Goal: Information Seeking & Learning: Compare options

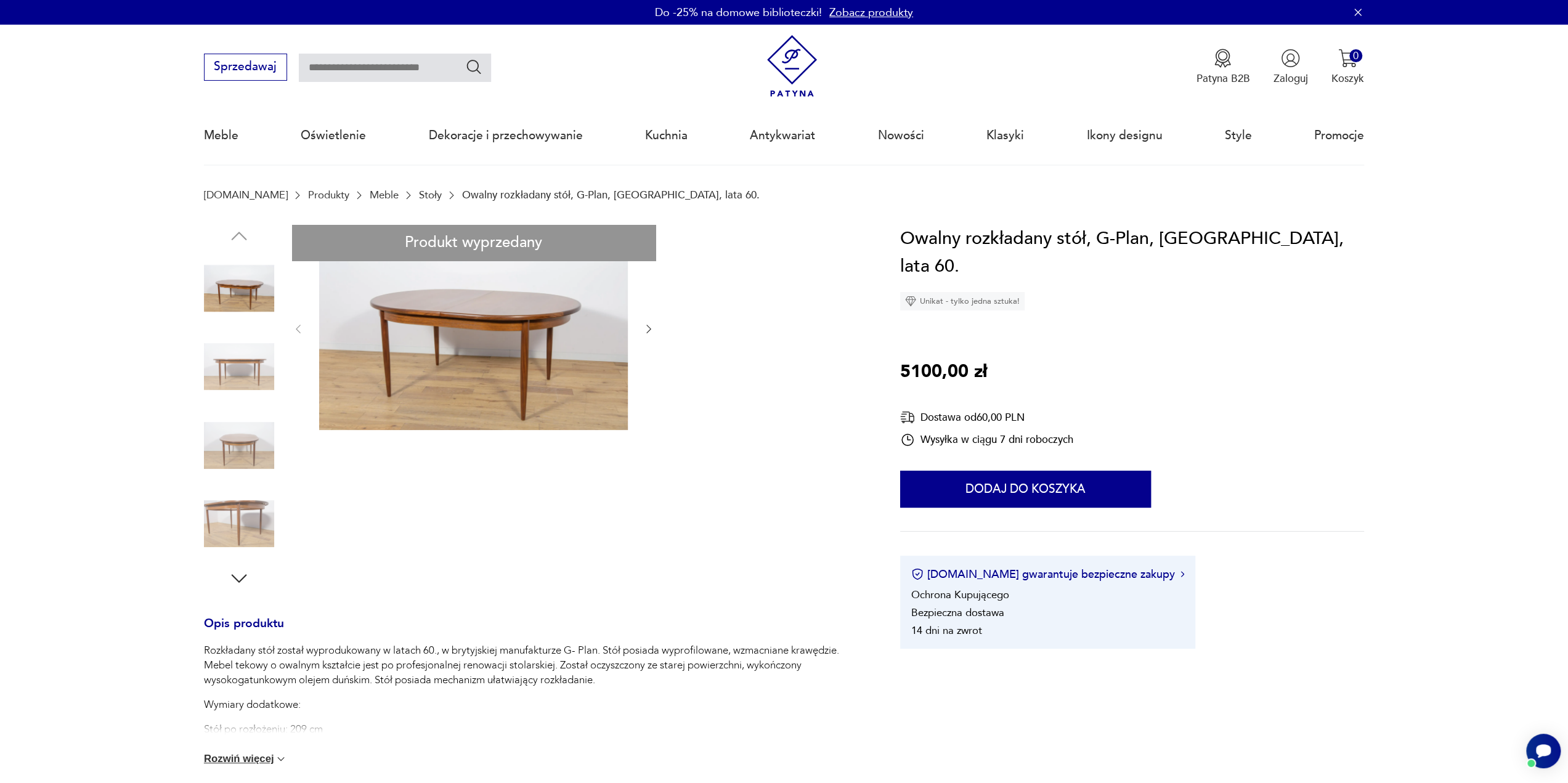
click at [644, 331] on icon "button" at bounding box center [648, 329] width 12 height 12
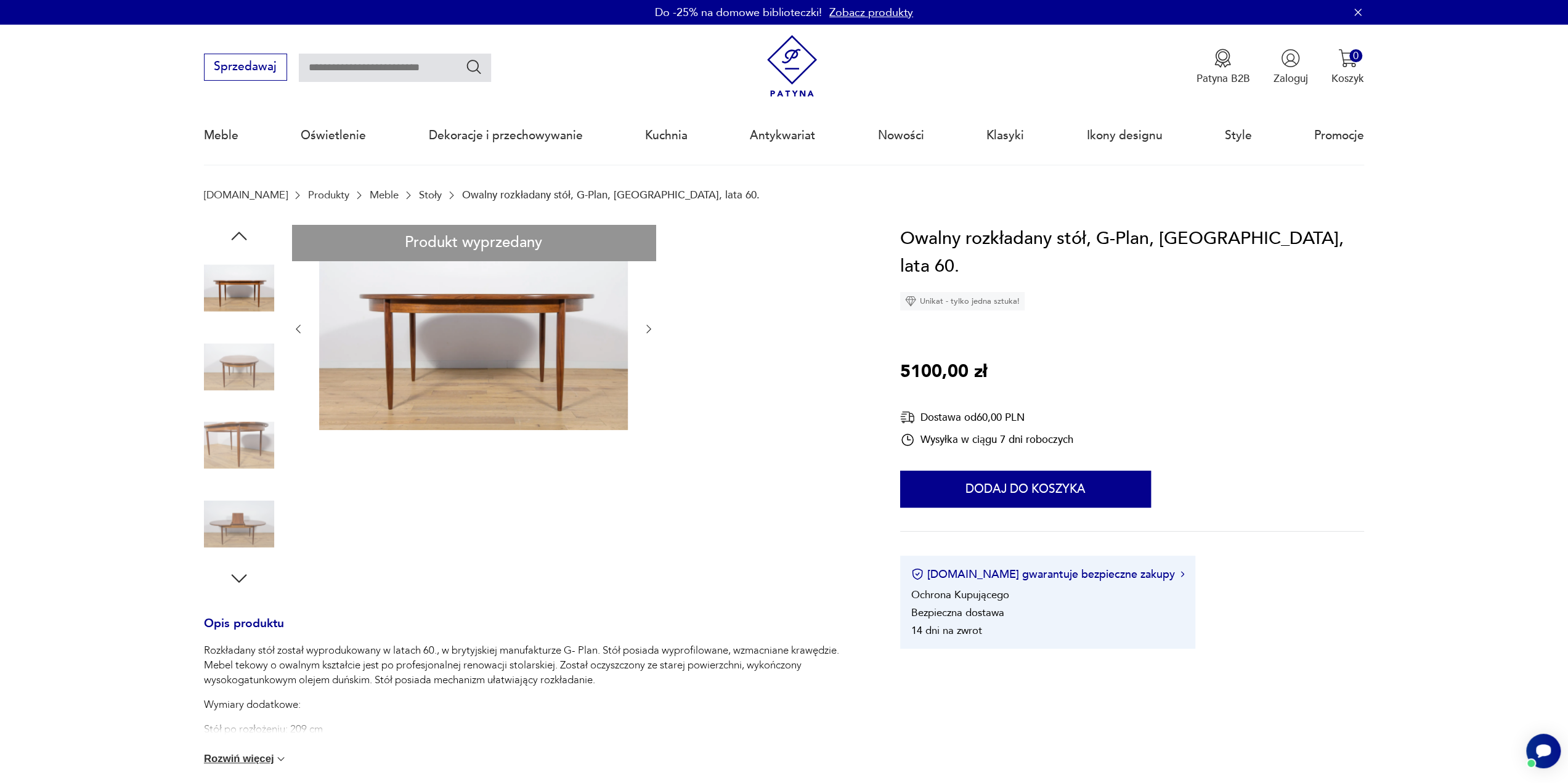
click at [644, 331] on icon "button" at bounding box center [648, 329] width 12 height 12
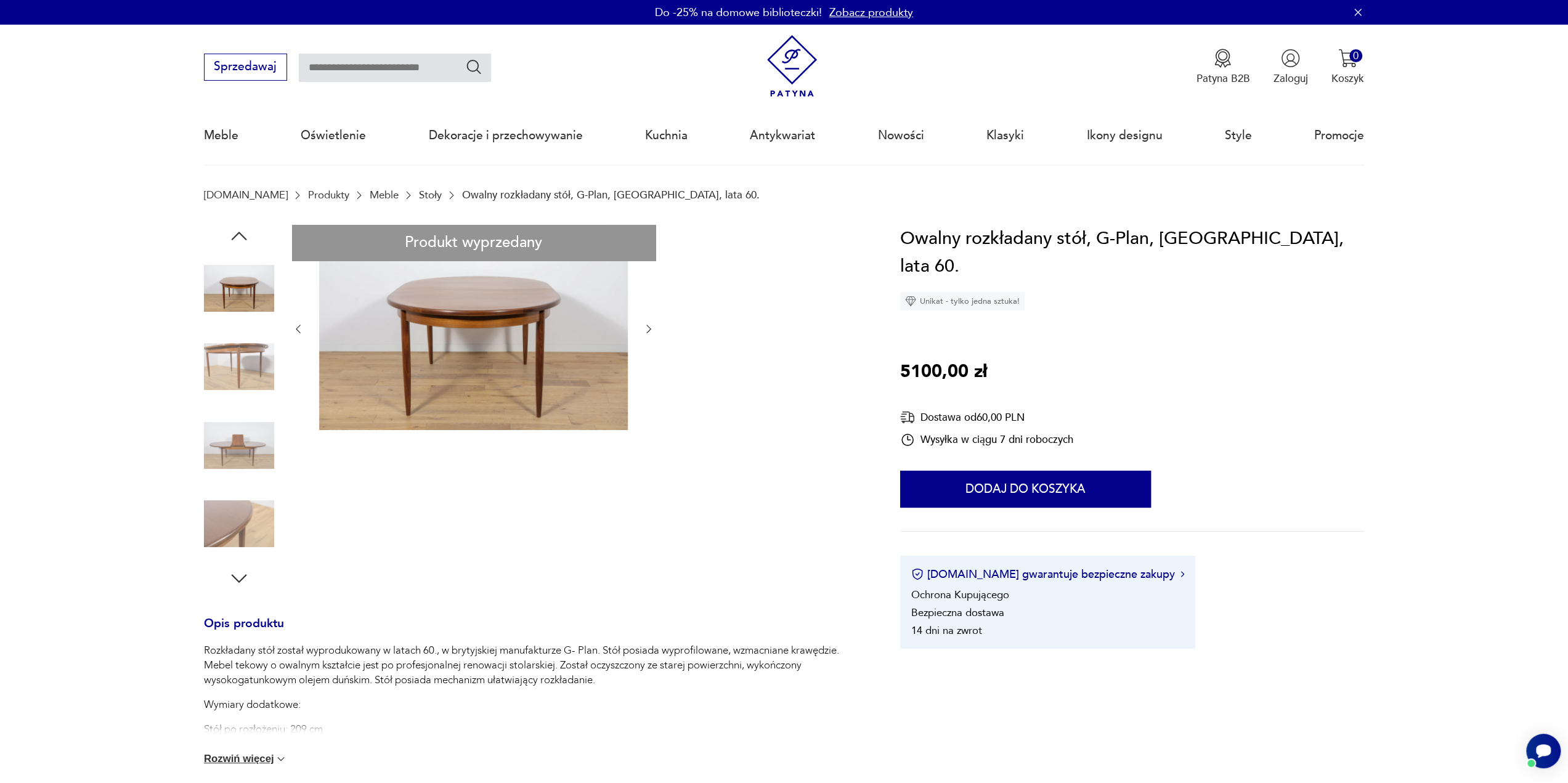
click at [419, 195] on link "Stoły" at bounding box center [430, 195] width 23 height 12
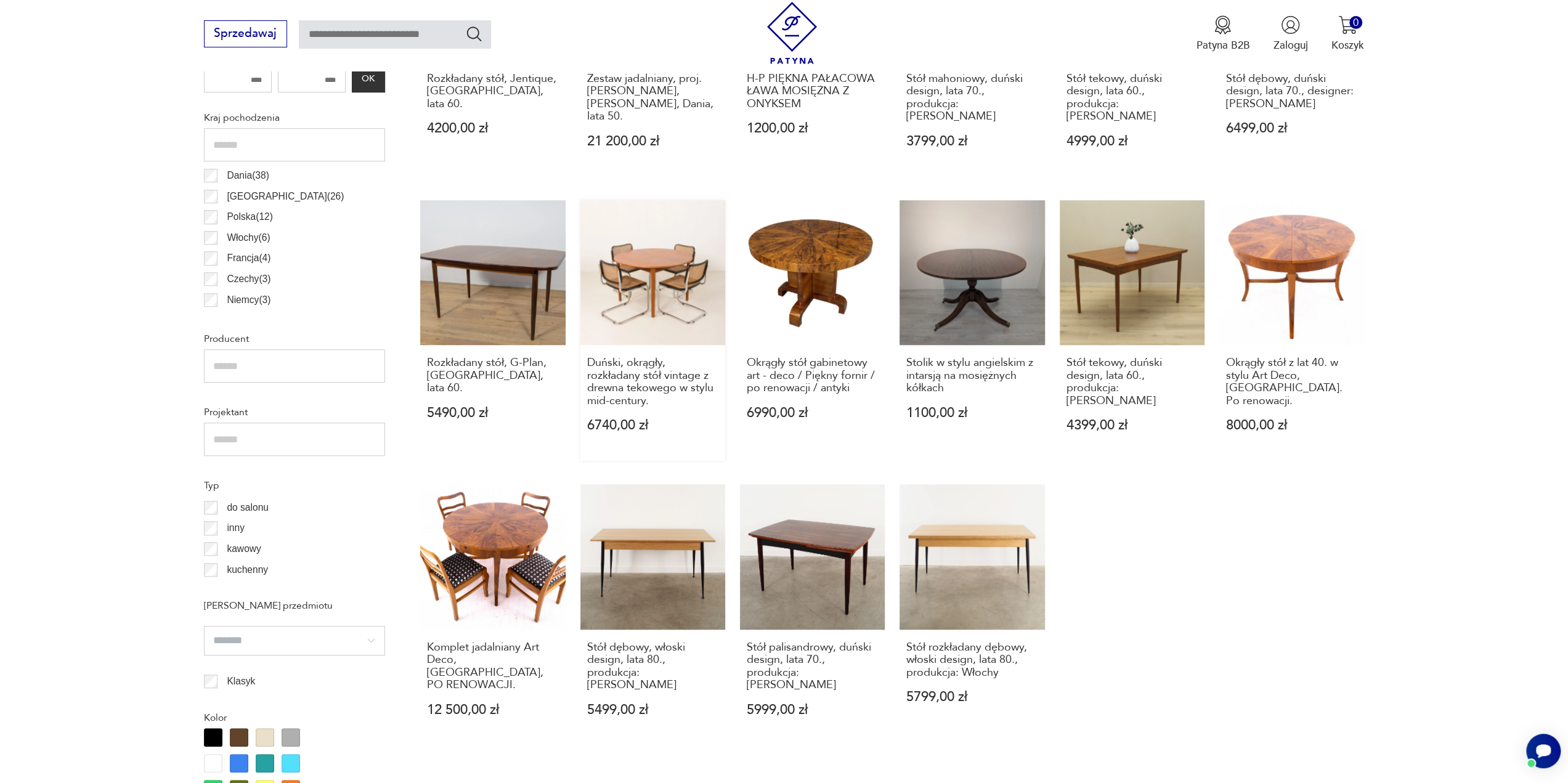
scroll to position [779, 0]
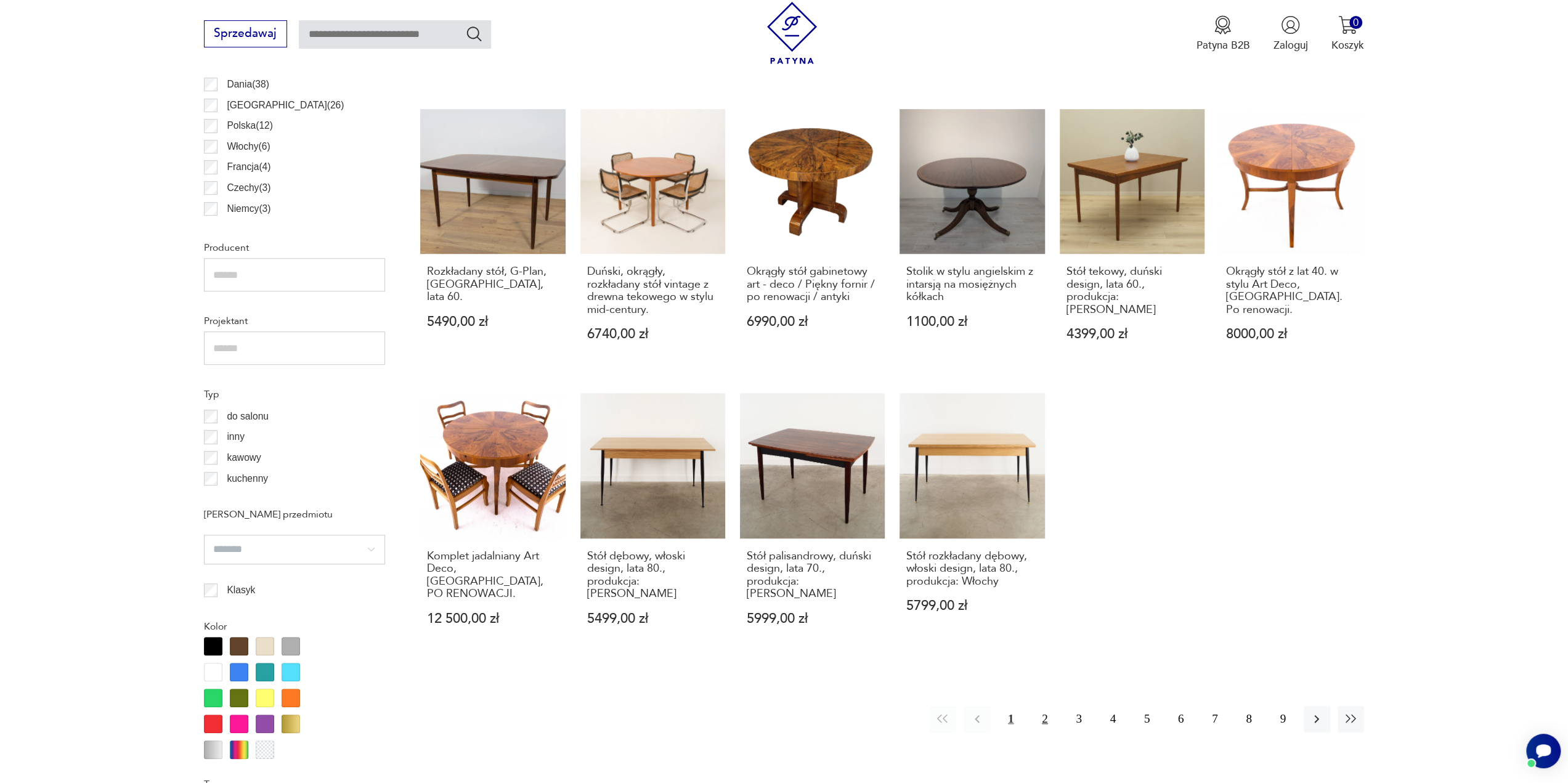
click at [1046, 706] on button "2" at bounding box center [1044, 718] width 26 height 26
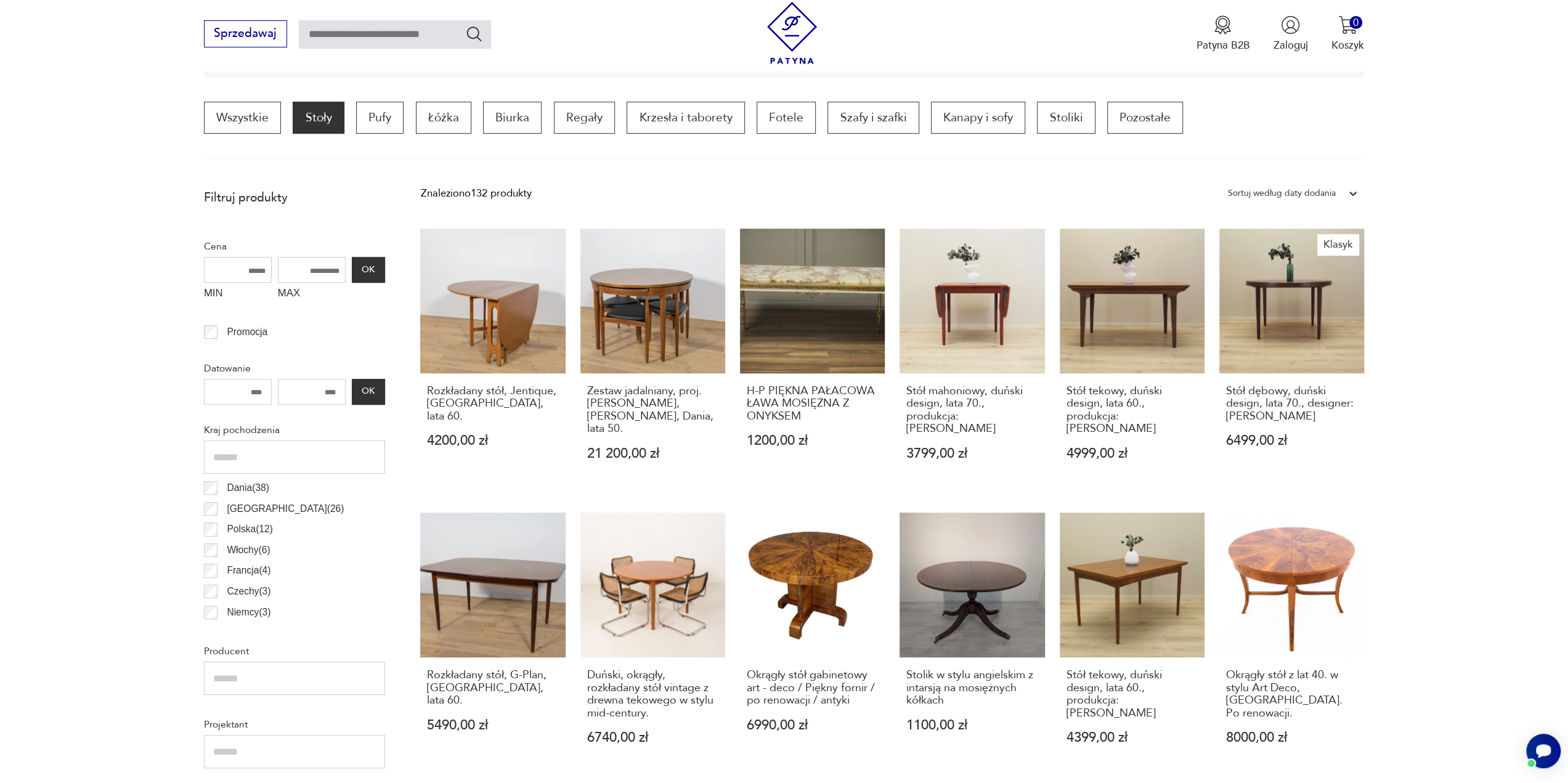
scroll to position [373, 0]
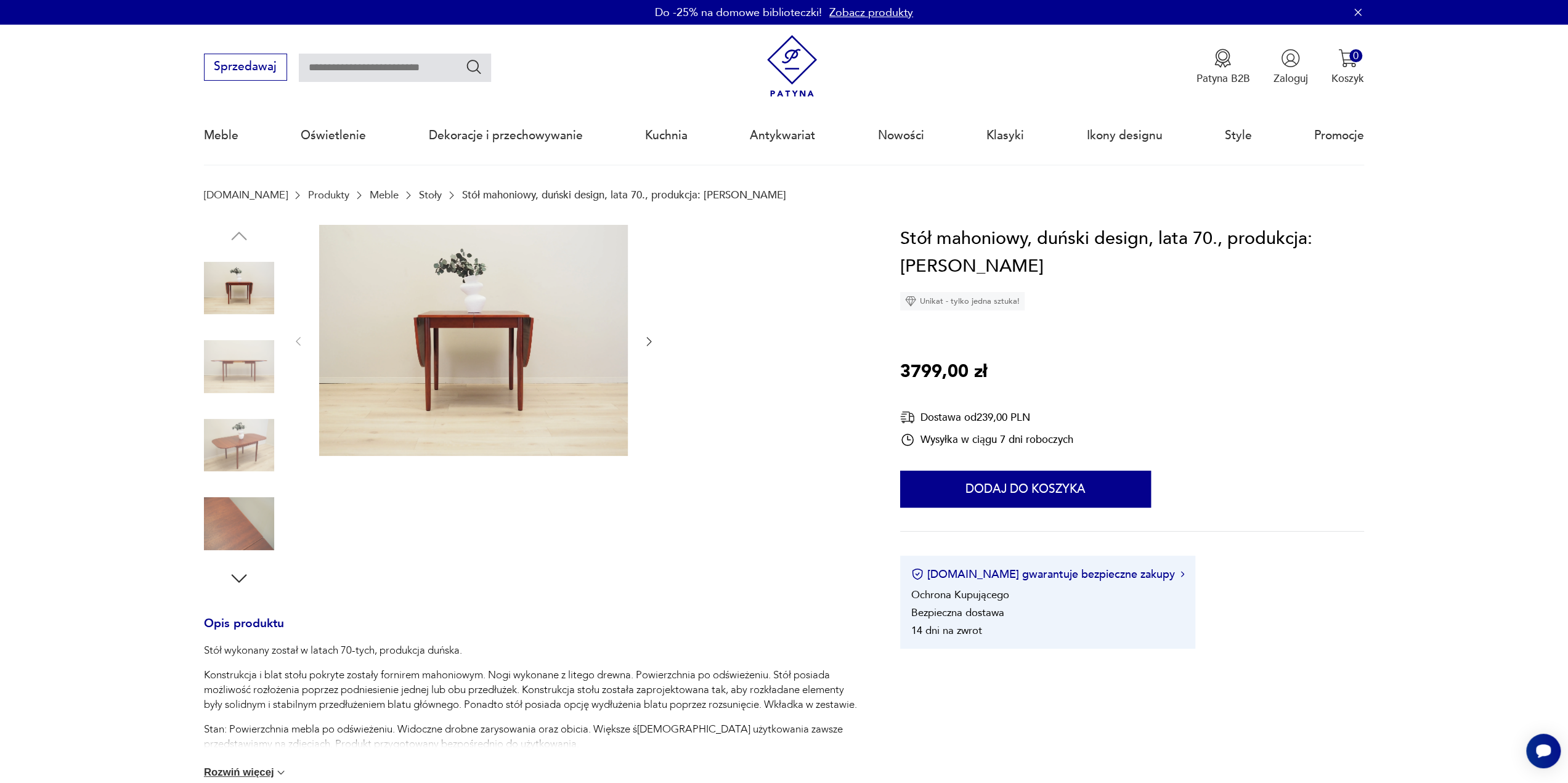
click at [646, 340] on icon "button" at bounding box center [648, 340] width 12 height 12
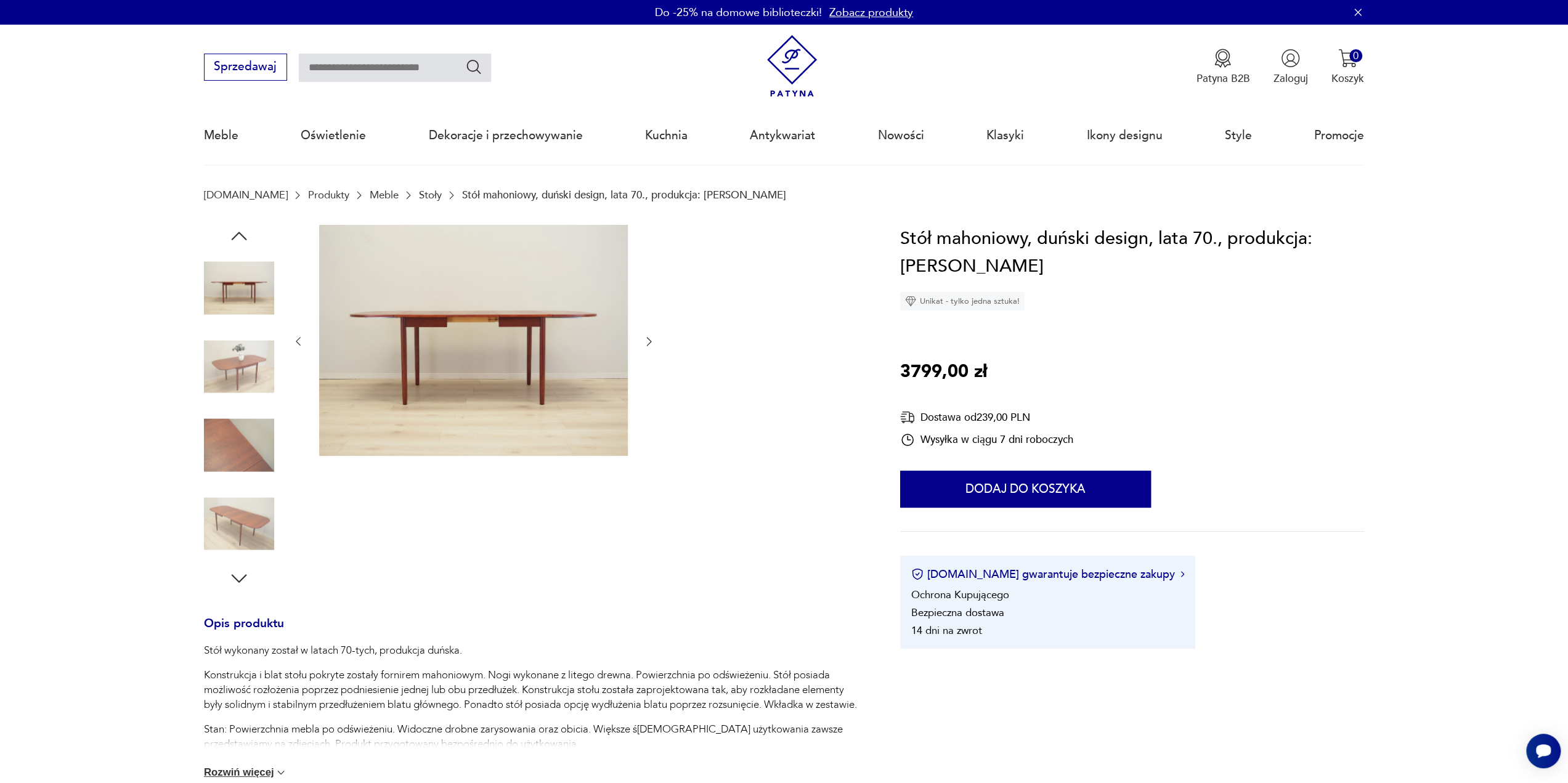
click at [646, 340] on icon "button" at bounding box center [648, 340] width 12 height 12
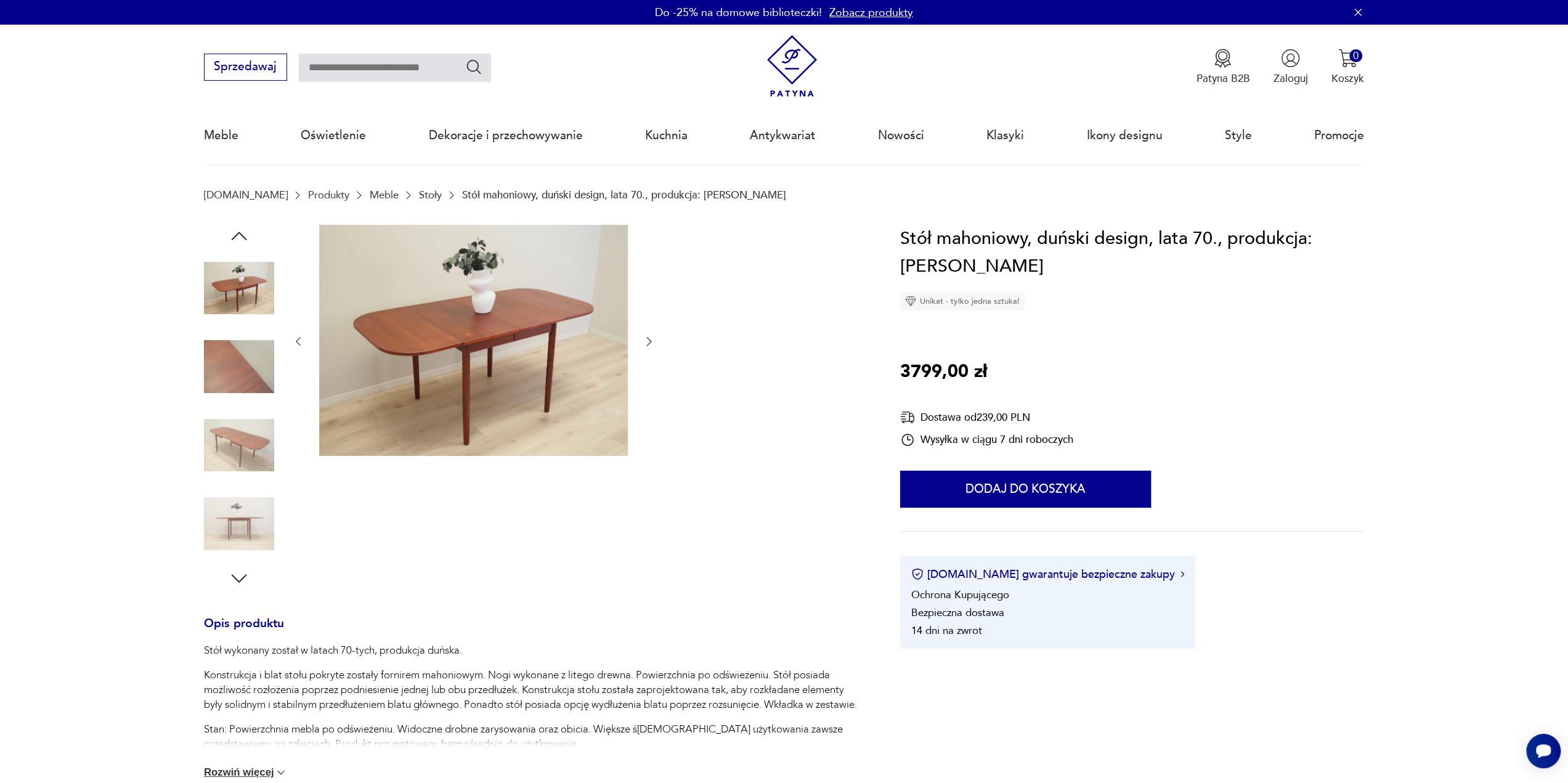
click at [646, 340] on icon "button" at bounding box center [648, 340] width 12 height 12
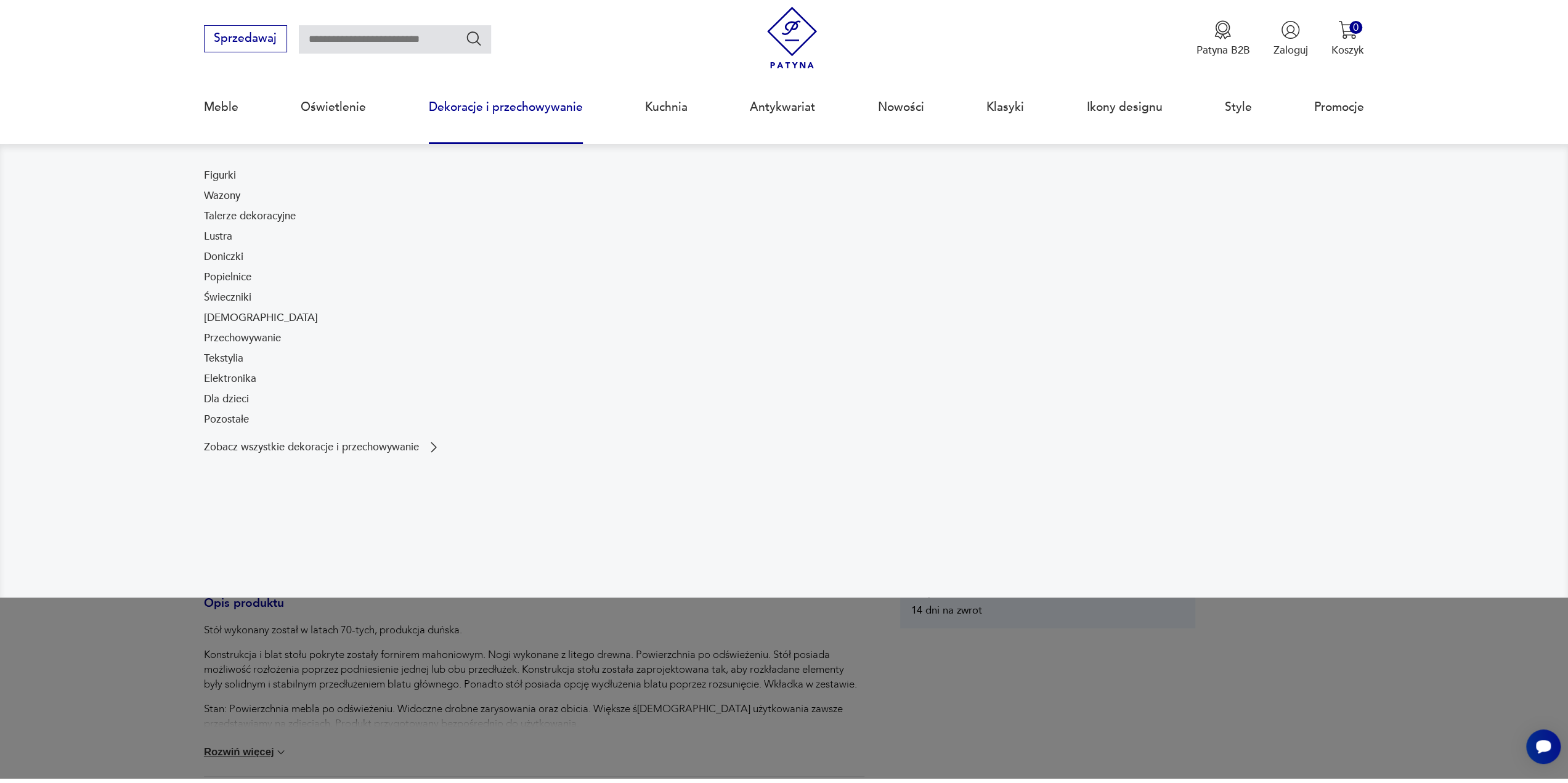
scroll to position [61, 0]
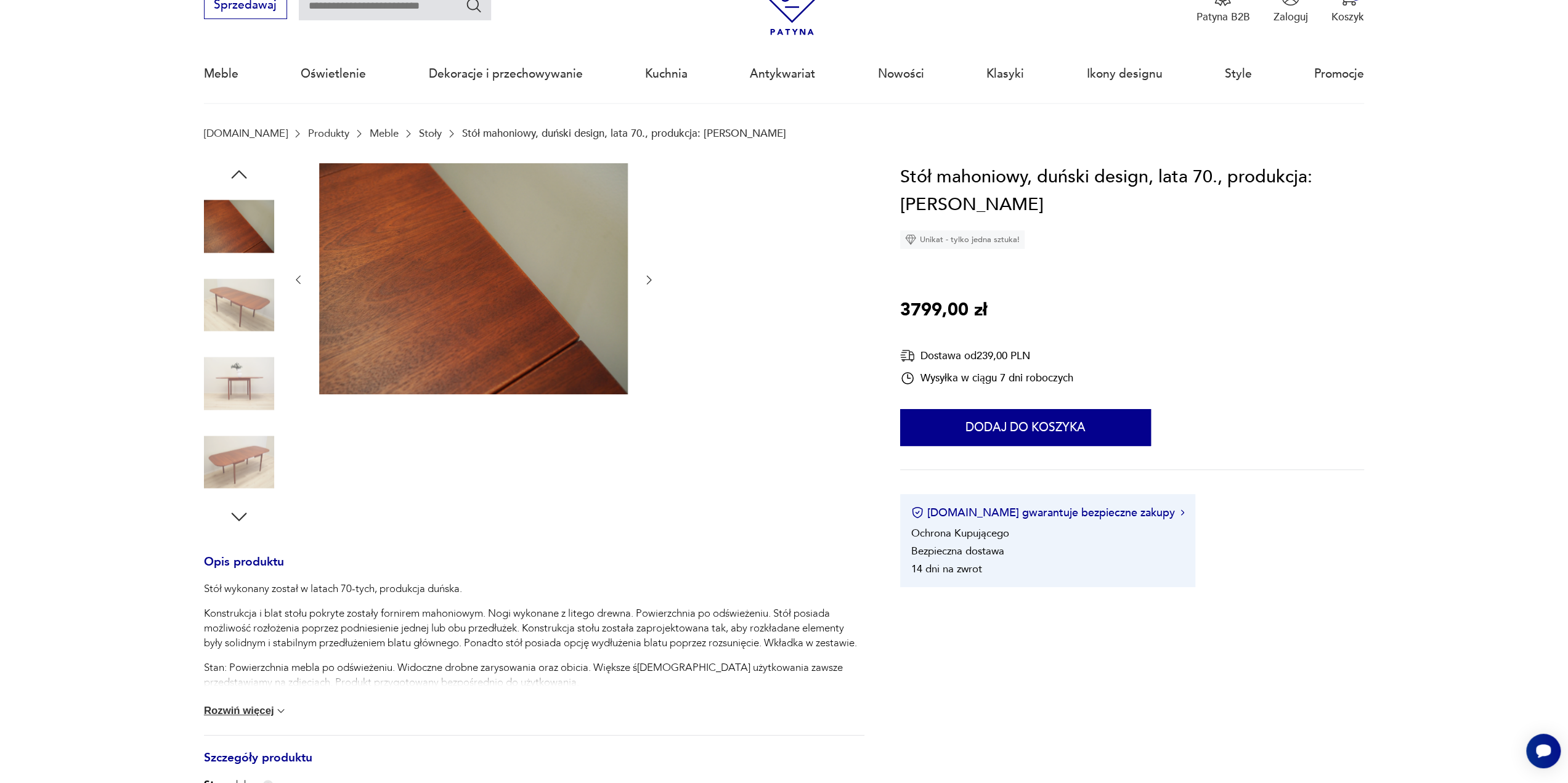
click at [256, 705] on button "Rozwiń więcej" at bounding box center [246, 710] width 84 height 12
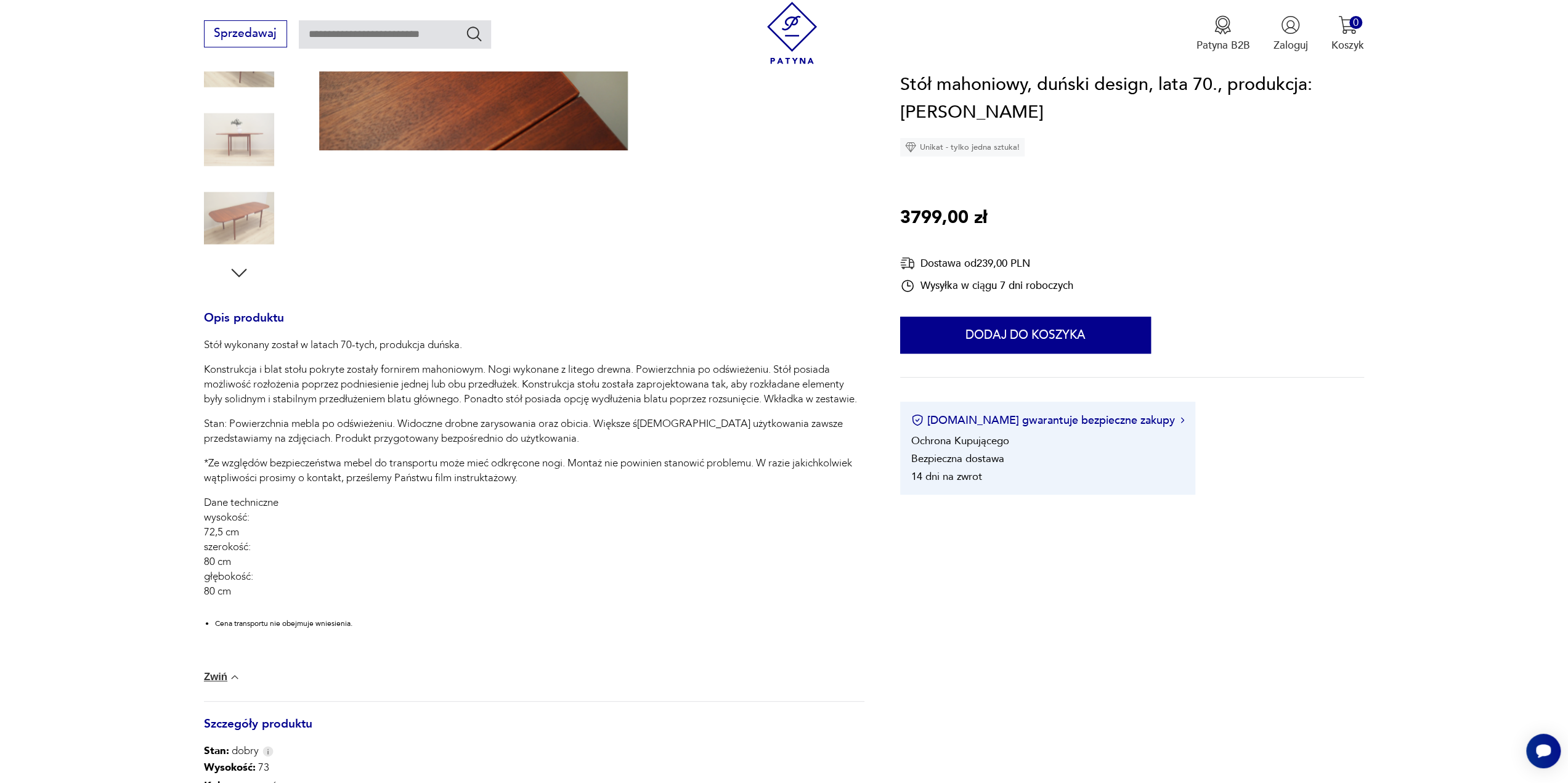
scroll to position [370, 0]
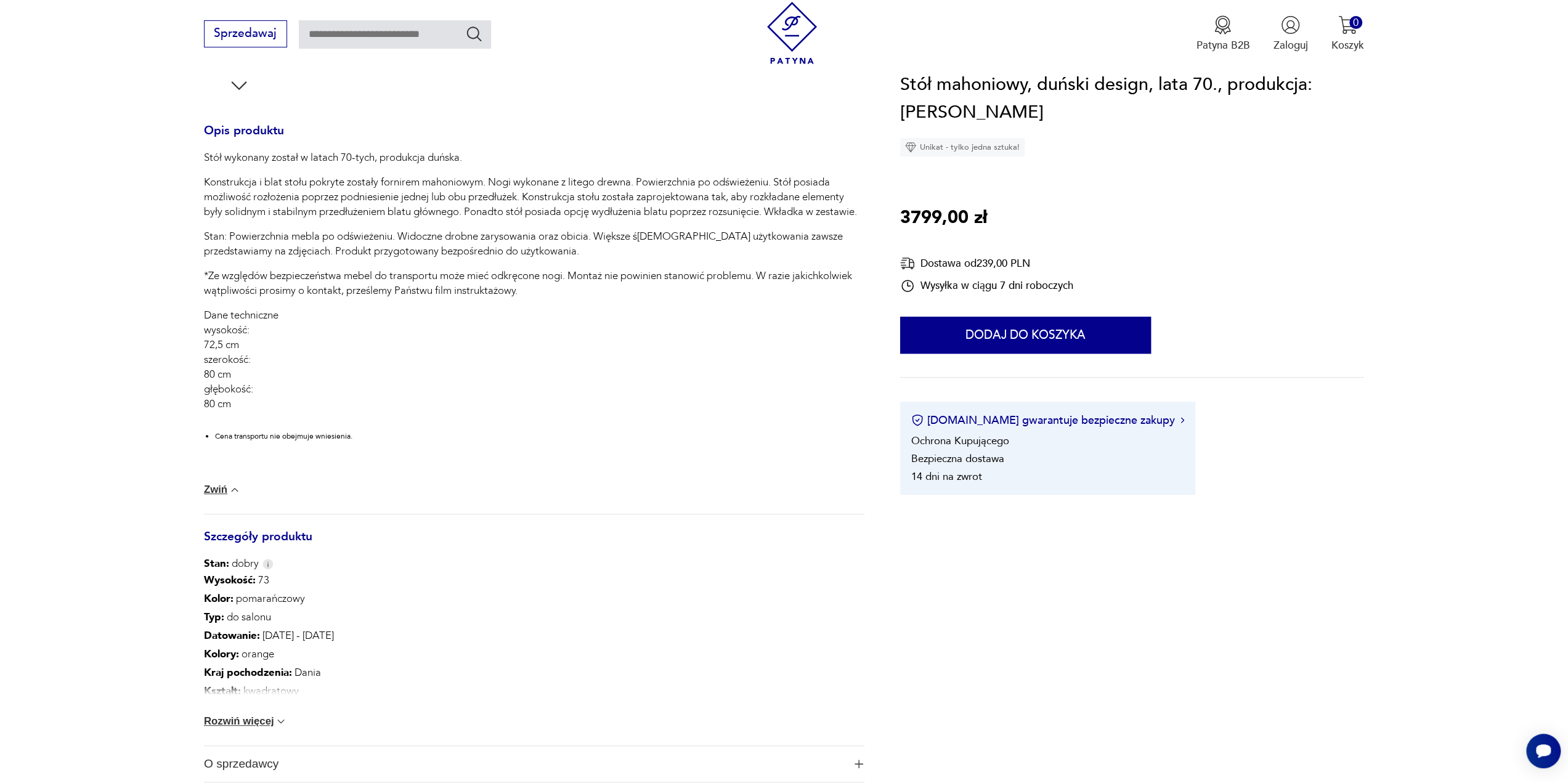
click at [229, 720] on button "Rozwiń więcej" at bounding box center [246, 721] width 84 height 12
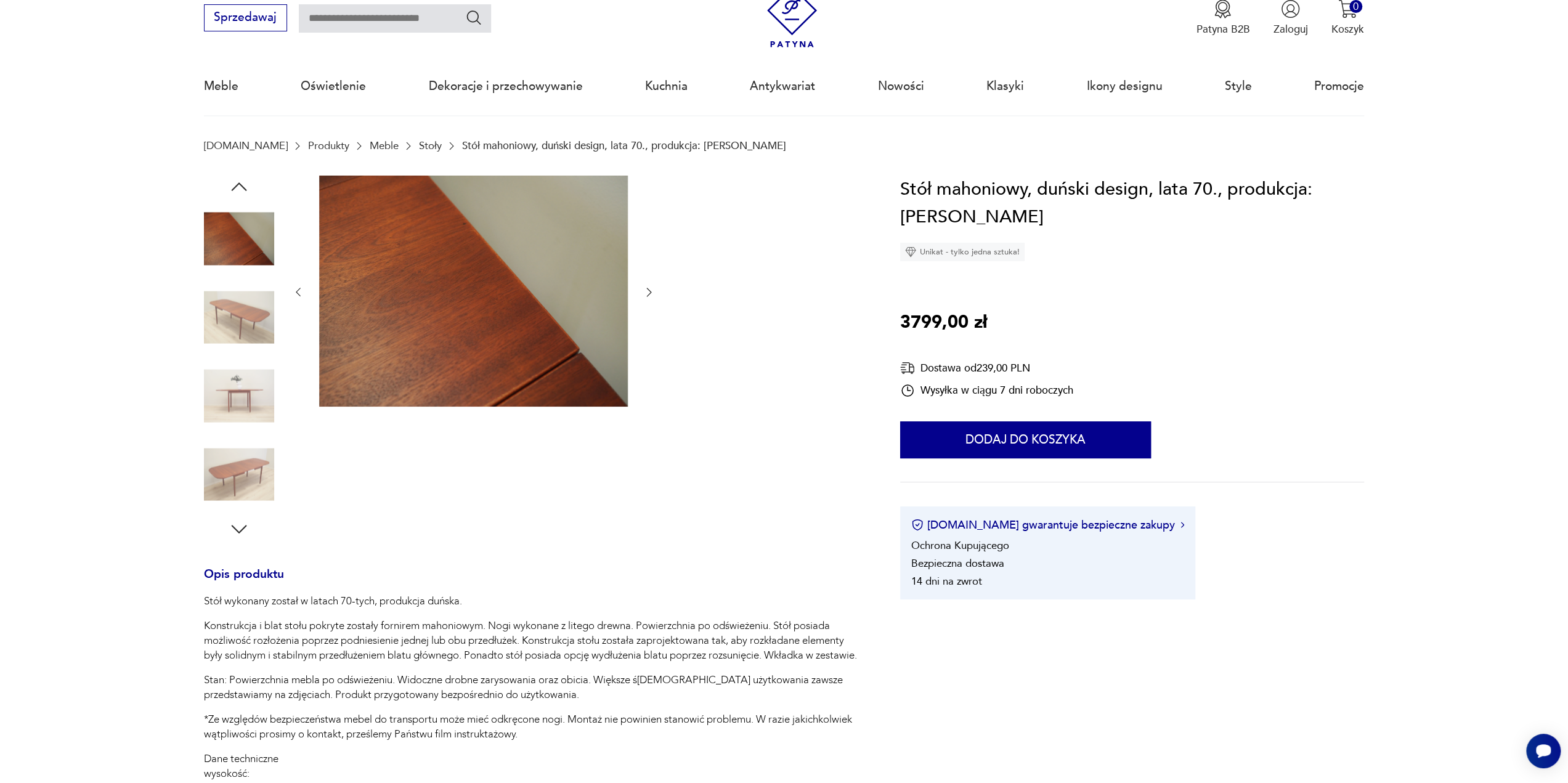
scroll to position [0, 0]
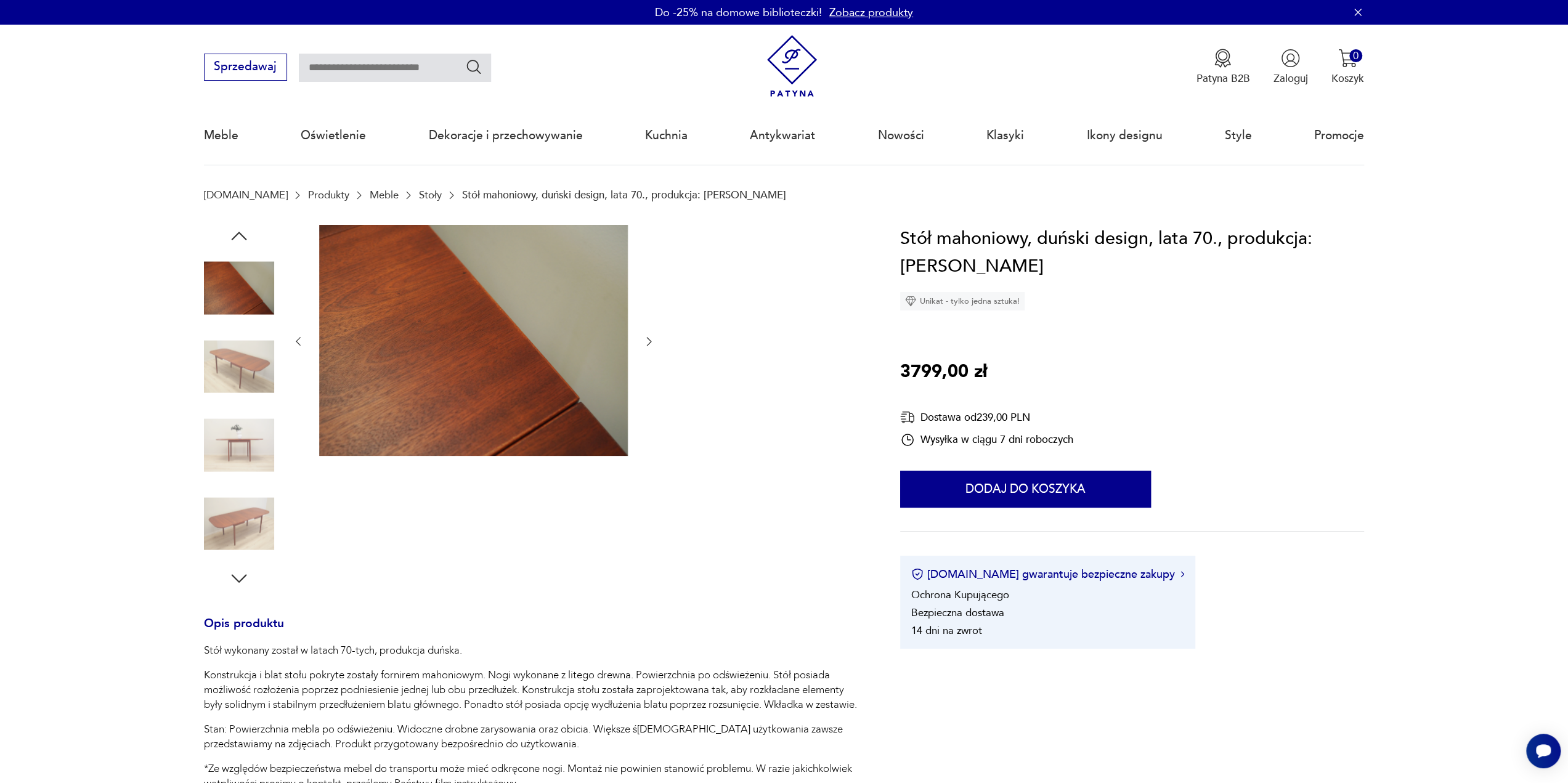
drag, startPoint x: 635, startPoint y: 104, endPoint x: 616, endPoint y: 161, distance: 60.1
click at [624, 125] on div "Meble Oświetlenie Dekoracje i przechowywanie Kuchnia Antykwariat Nowości Klasyk…" at bounding box center [784, 135] width 1160 height 57
